Goal: Task Accomplishment & Management: Manage account settings

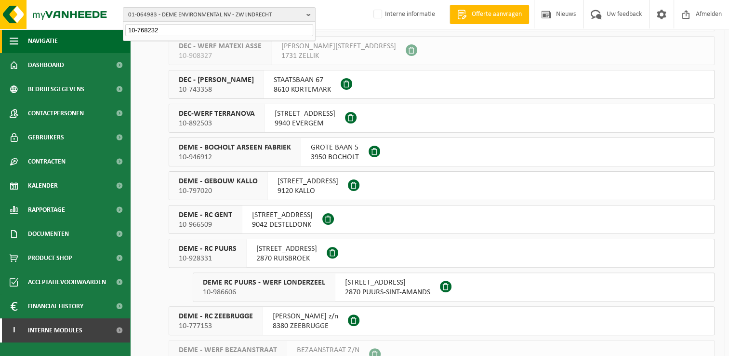
drag, startPoint x: 189, startPoint y: 31, endPoint x: 97, endPoint y: 34, distance: 92.0
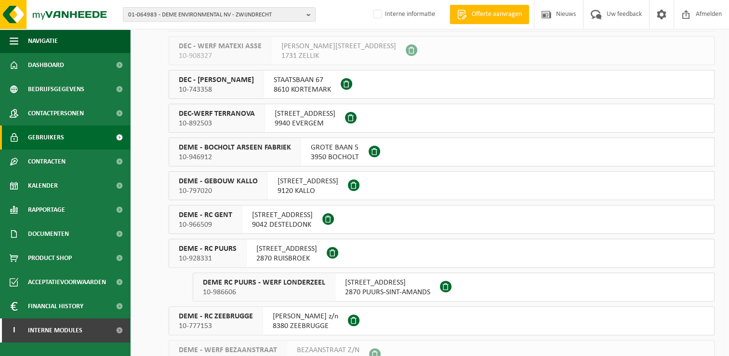
click at [79, 141] on link "Gebruikers" at bounding box center [65, 137] width 130 height 24
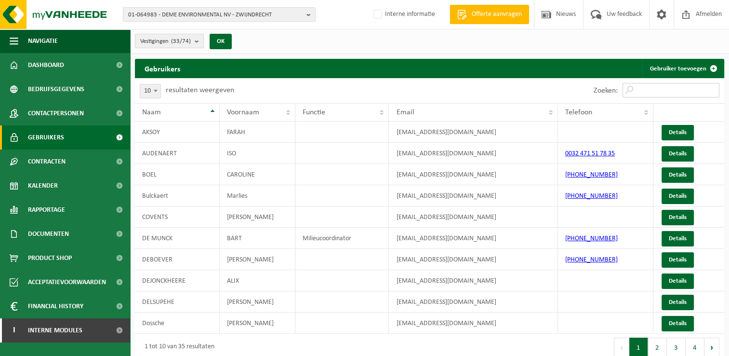
click at [648, 90] on input "Zoeken:" at bounding box center [670, 90] width 97 height 14
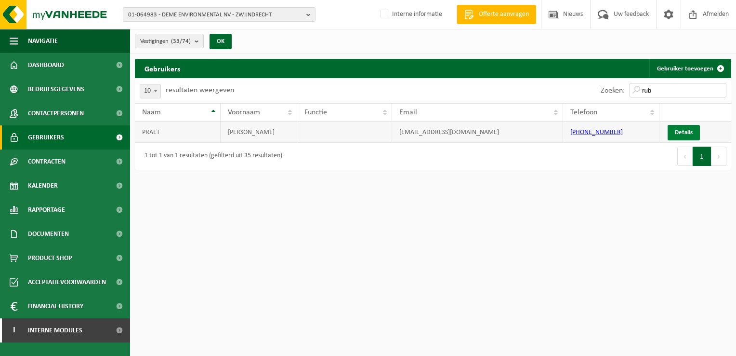
type input "rub"
click at [686, 129] on link "Details" at bounding box center [684, 132] width 32 height 15
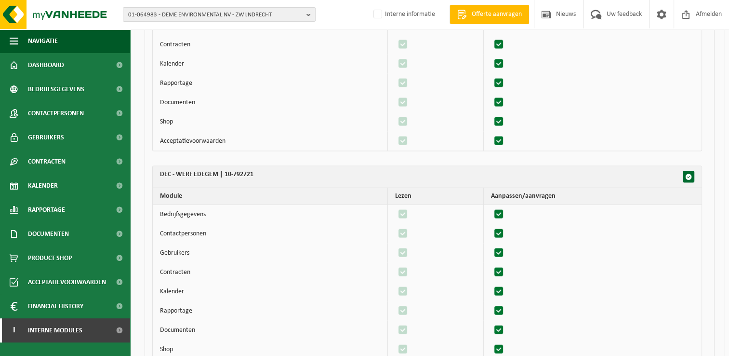
scroll to position [1982, 0]
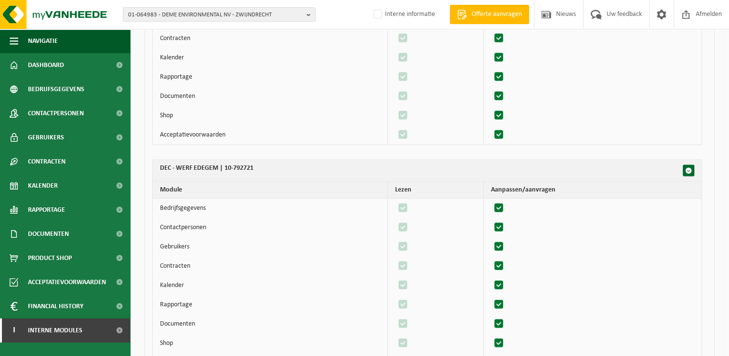
click at [555, 131] on td at bounding box center [593, 134] width 218 height 19
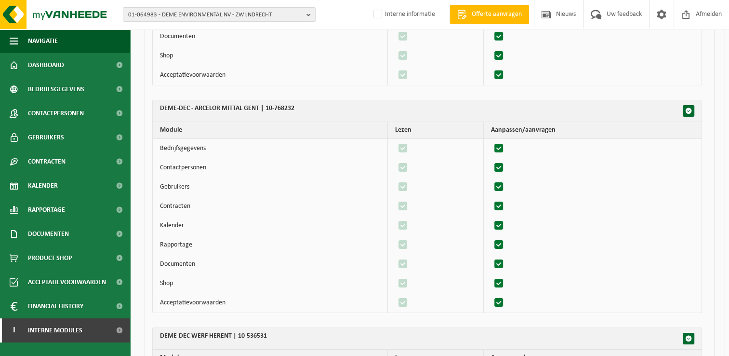
scroll to position [14257, 0]
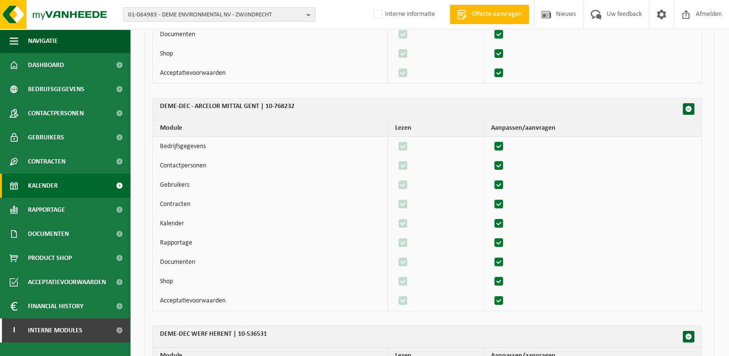
click at [74, 182] on link "Kalender" at bounding box center [65, 185] width 130 height 24
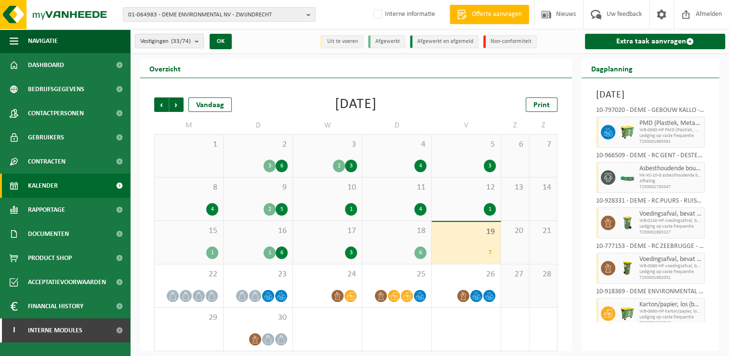
click at [74, 182] on link "Kalender" at bounding box center [65, 185] width 130 height 24
click at [643, 41] on link "Extra taak aanvragen" at bounding box center [655, 41] width 140 height 15
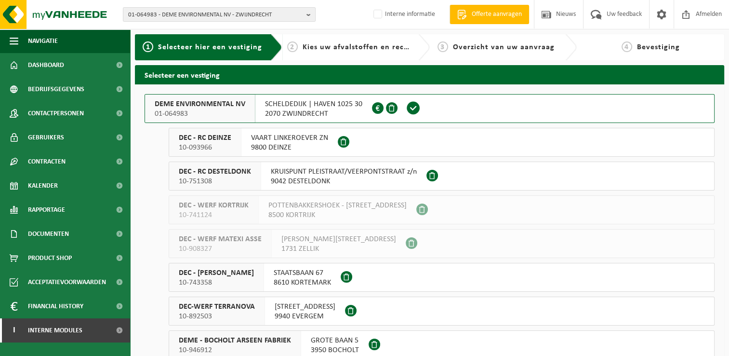
click at [158, 166] on ul "DEC - RC DESTELDONK 10-751308 KRUISPUNT PLEISTRAAT/VEERPONTSTRAAT z/n 9042 DEST…" at bounding box center [434, 175] width 560 height 29
click at [235, 12] on span "01-064983 - DEME ENVIRONMENTAL NV - ZWIJNDRECHT" at bounding box center [215, 15] width 174 height 14
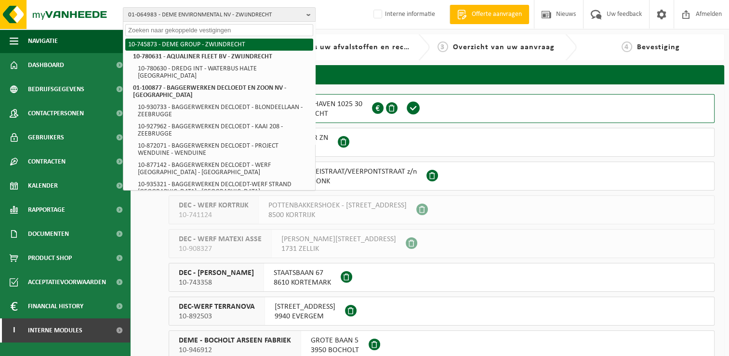
paste input "10-994148"
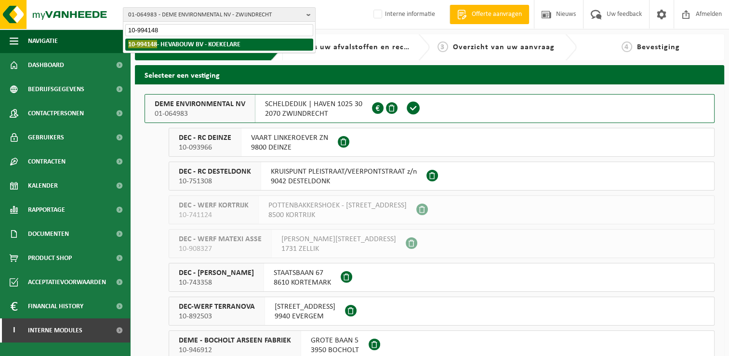
type input "10-994148"
click at [190, 44] on strong "10-994148 - HEVABOUW BV - KOEKELARE" at bounding box center [184, 44] width 112 height 8
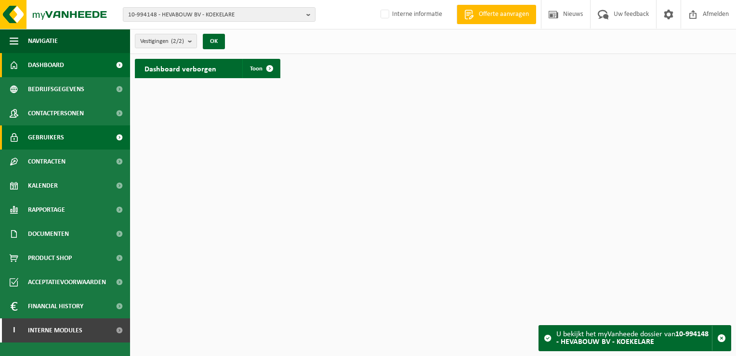
click at [71, 135] on link "Gebruikers" at bounding box center [65, 137] width 130 height 24
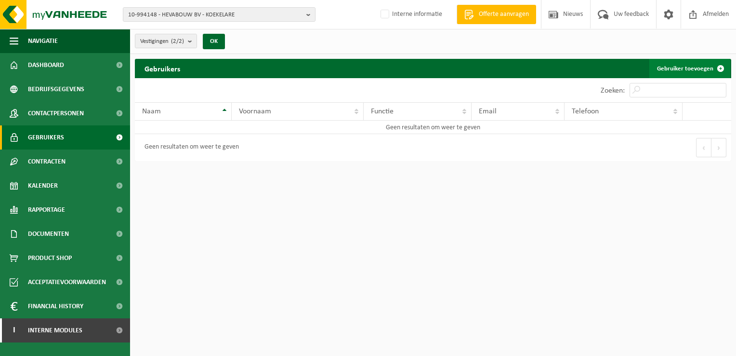
click at [673, 67] on link "Gebruiker toevoegen" at bounding box center [689, 68] width 81 height 19
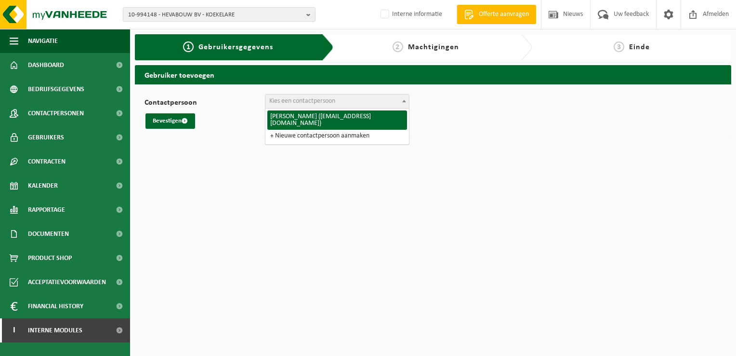
click at [369, 106] on span "Kies een contactpersoon" at bounding box center [337, 100] width 144 height 13
select select "127423"
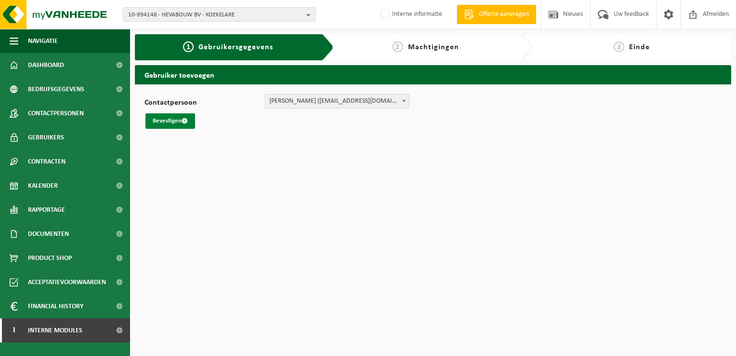
click at [160, 121] on button "Bevestigen" at bounding box center [170, 120] width 50 height 15
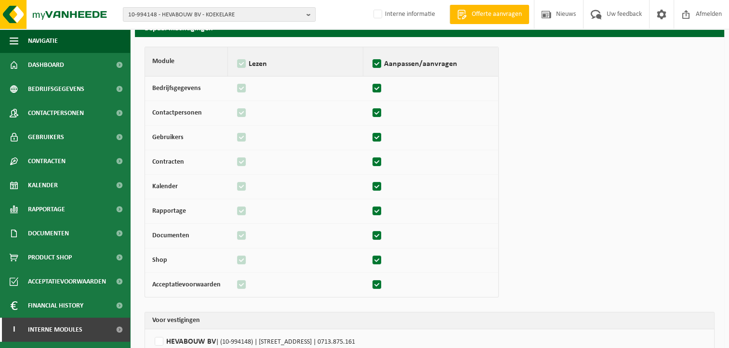
scroll to position [110, 0]
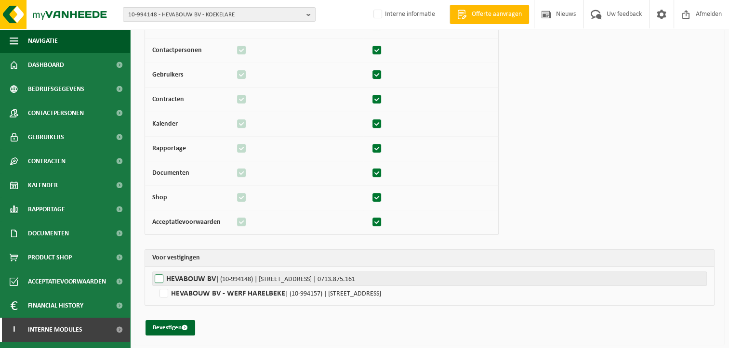
click at [164, 273] on label"] "HEVABOUW BV | (10-994148) | KAPELLESTRAAT 3A, 8680 KOEKELARE | 0713.875.161" at bounding box center [429, 279] width 554 height 14
click at [164, 273] on input "HEVABOUW BV | (10-994148) | KAPELLESTRAAT 3A, 8680 KOEKELARE | 0713.875.161" at bounding box center [516, 279] width 729 height 14
checkbox input "true"
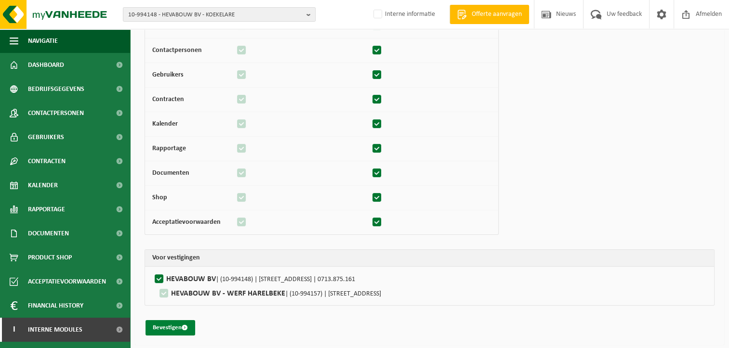
click at [179, 330] on button "Bevestigen" at bounding box center [170, 327] width 50 height 15
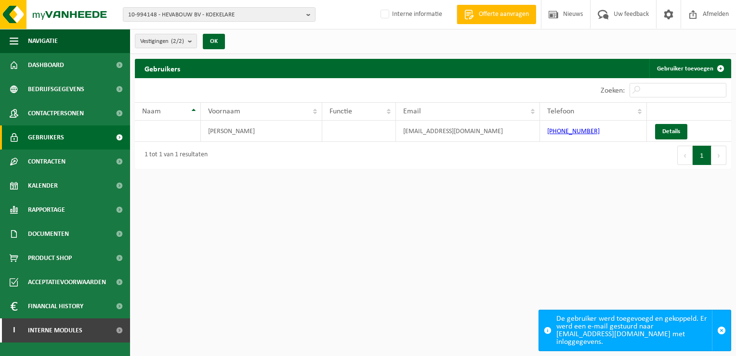
drag, startPoint x: 488, startPoint y: 205, endPoint x: 467, endPoint y: 246, distance: 45.9
click at [467, 246] on html "10-994148 - HEVABOUW BV - KOEKELARE 10-994148 - HEVABOUW BV - KOEKELARE 10-9941…" at bounding box center [368, 178] width 736 height 356
click at [437, 198] on html "10-994148 - HEVABOUW BV - KOEKELARE 10-994148 - HEVABOUW BV - KOEKELARE 10-9941…" at bounding box center [368, 178] width 736 height 356
click at [677, 275] on html "10-994148 - HEVABOUW BV - KOEKELARE 10-994148 - HEVABOUW BV - KOEKELARE 10-9941…" at bounding box center [368, 178] width 736 height 356
click at [422, 234] on html "10-994148 - HEVABOUW BV - KOEKELARE 10-994148 - HEVABOUW BV - KOEKELARE 10-9941…" at bounding box center [368, 178] width 736 height 356
